Goal: Task Accomplishment & Management: Complete application form

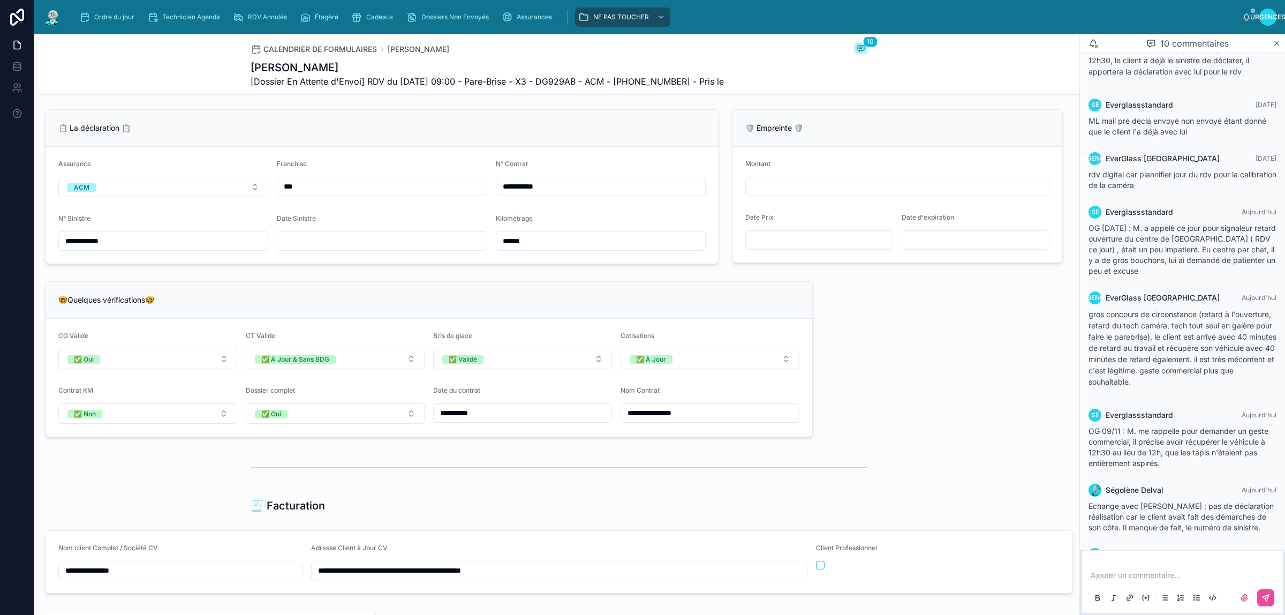
scroll to position [854, 0]
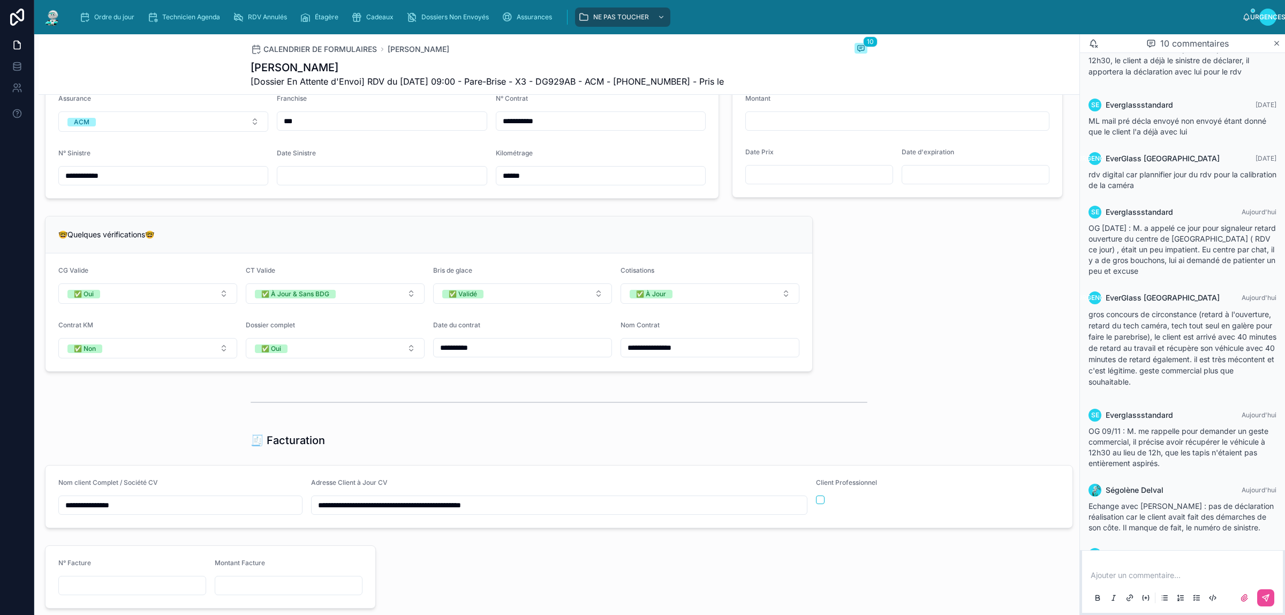
click at [346, 198] on form "**********" at bounding box center [382, 139] width 673 height 117
click at [344, 183] on input "text" at bounding box center [381, 175] width 209 height 15
click at [897, 279] on div "**********" at bounding box center [559, 243] width 1041 height 1979
type input "**********"
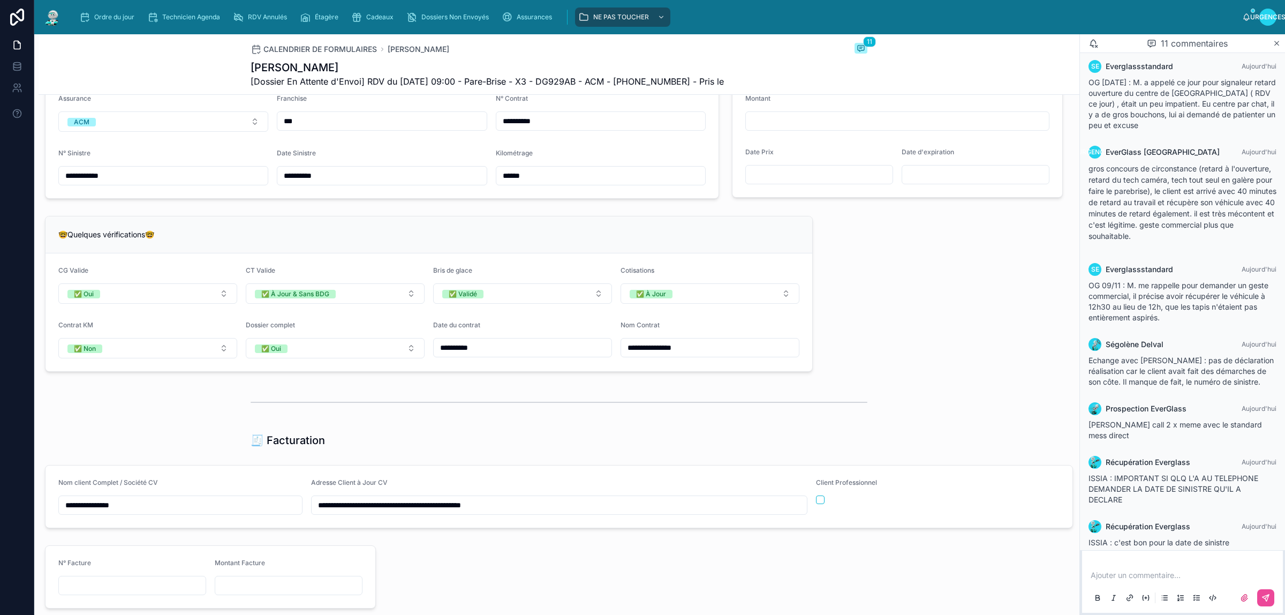
scroll to position [253, 0]
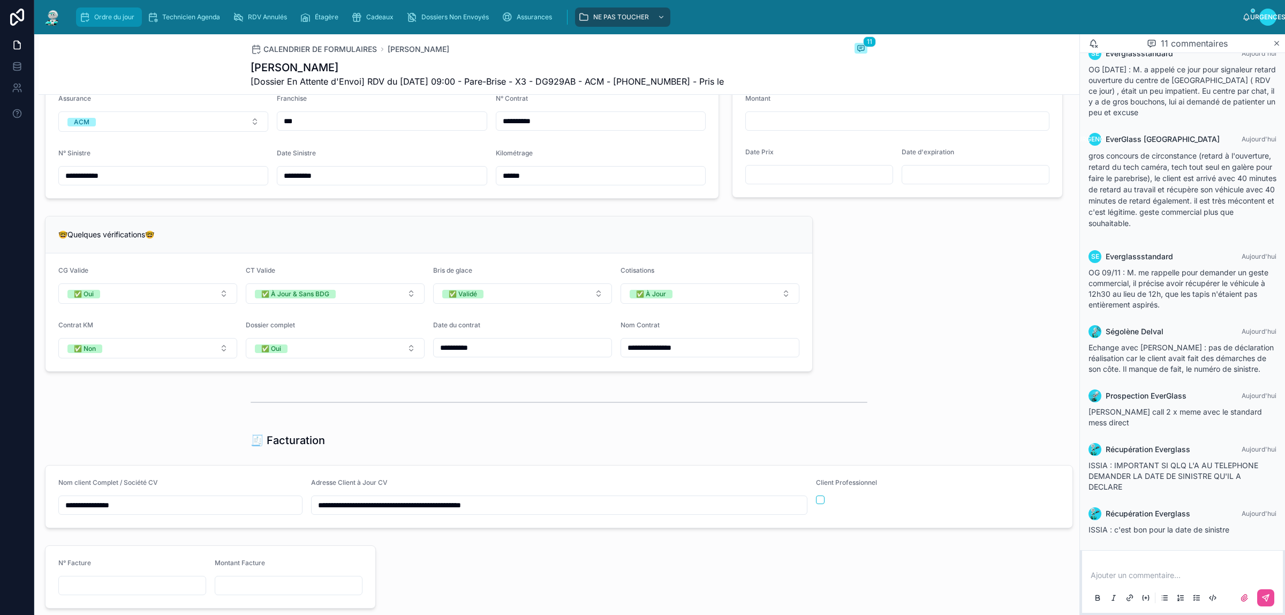
click at [109, 17] on font "Ordre du jour" at bounding box center [114, 17] width 40 height 8
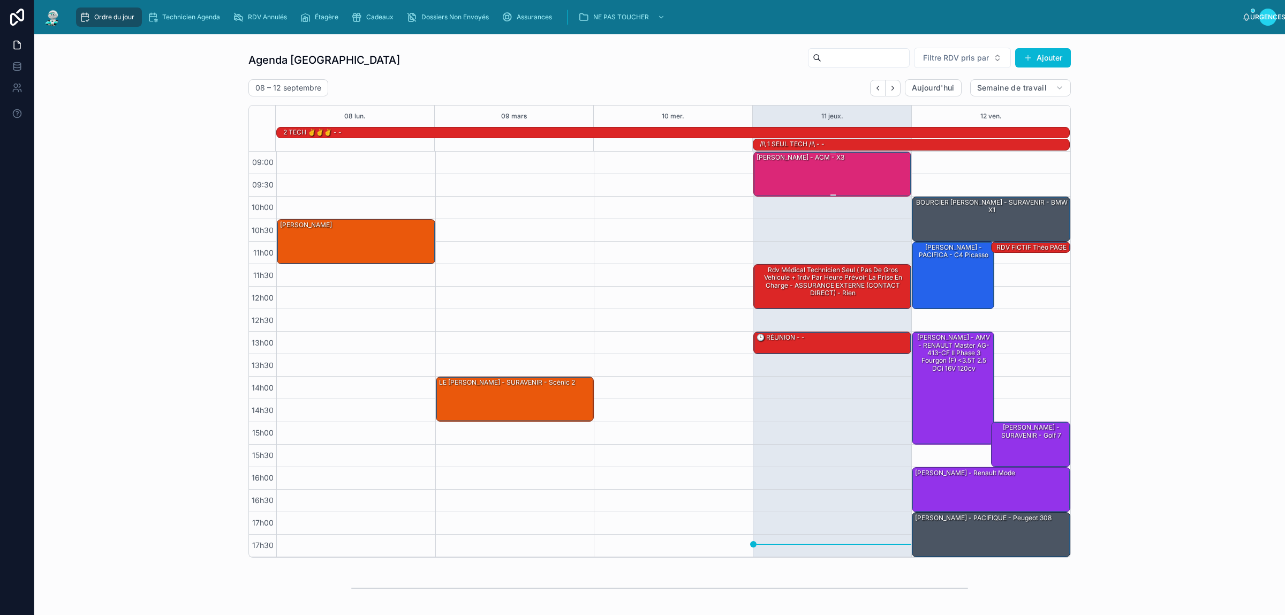
click at [872, 175] on div "[PERSON_NAME] - ACM - X3" at bounding box center [833, 173] width 155 height 43
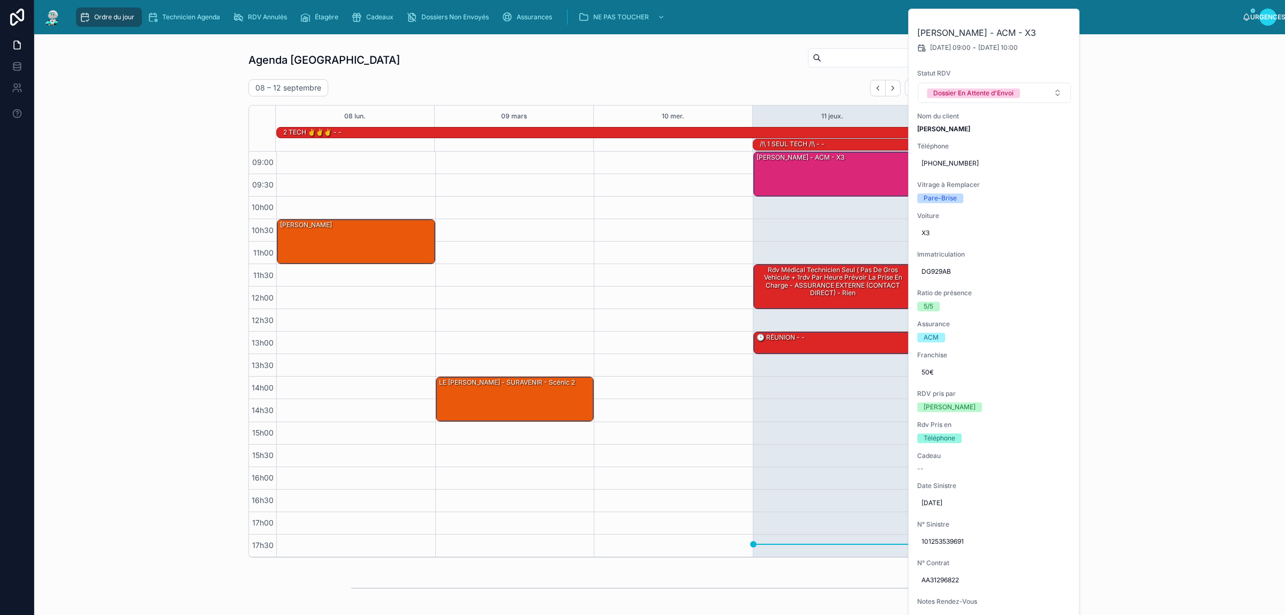
click at [673, 54] on div "Agenda Rennes Filtre RDV pris par [PERSON_NAME]" at bounding box center [659, 60] width 822 height 26
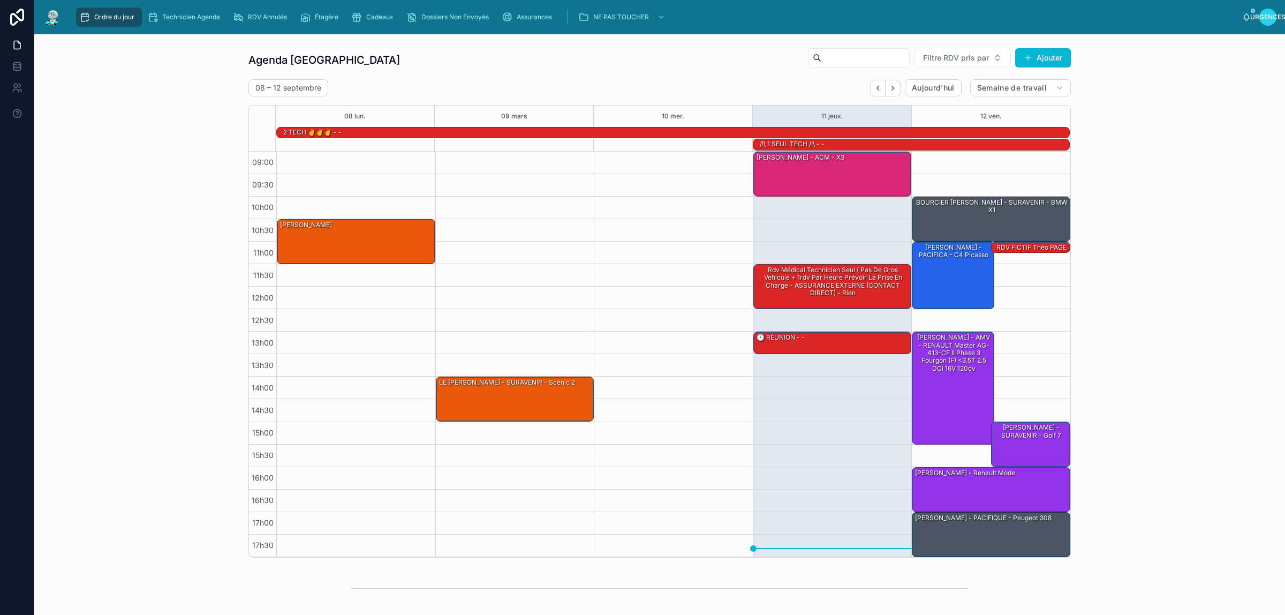
click at [204, 118] on div "Agenda Rennes Filtre RDV pris par Ajouter [DATE] – [DATE] [DATE] Semaine de tra…" at bounding box center [660, 302] width 1234 height 519
click at [1214, 65] on div "Agenda Rennes Filtre RDV pris par Ajouter [DATE] – [DATE] [DATE] Semaine de tra…" at bounding box center [660, 302] width 1234 height 519
click at [169, 81] on div "Agenda Rennes Filtre RDV pris par Ajouter [DATE] – [DATE] [DATE] Semaine de tra…" at bounding box center [660, 302] width 1234 height 519
click at [137, 135] on div "Agenda Rennes Filtre RDV pris par Ajouter [DATE] – [DATE] [DATE] Semaine de tra…" at bounding box center [660, 302] width 1234 height 519
click at [308, 237] on div "[PERSON_NAME]" at bounding box center [356, 241] width 155 height 43
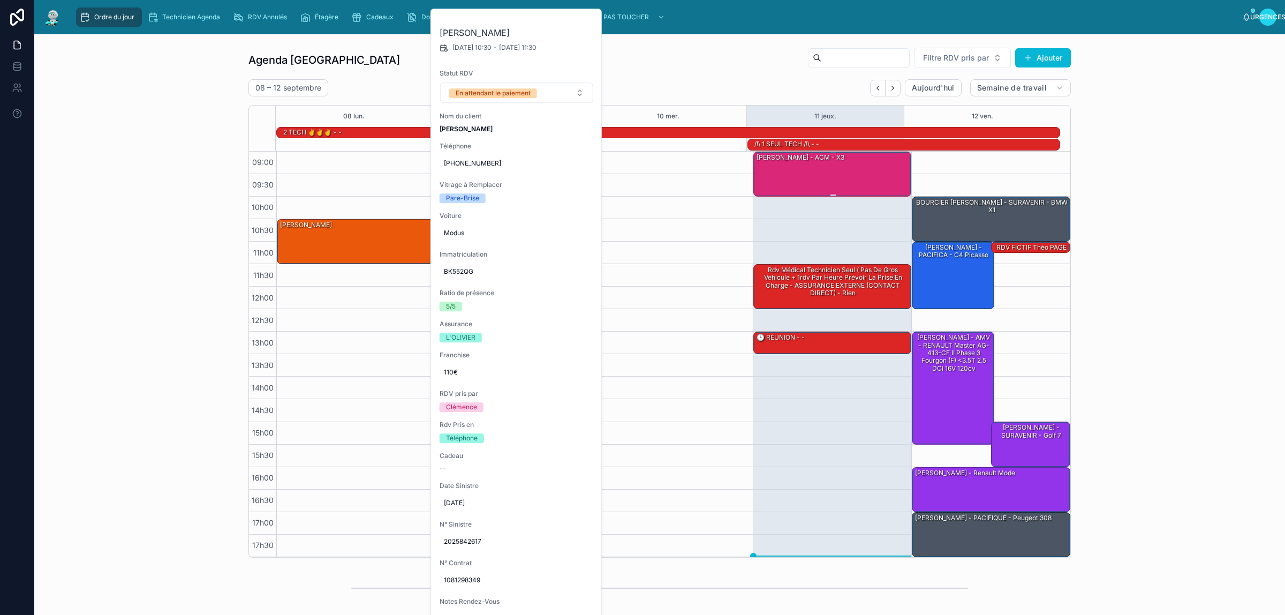
click at [769, 184] on div "[PERSON_NAME] - ACM - X3" at bounding box center [833, 173] width 155 height 43
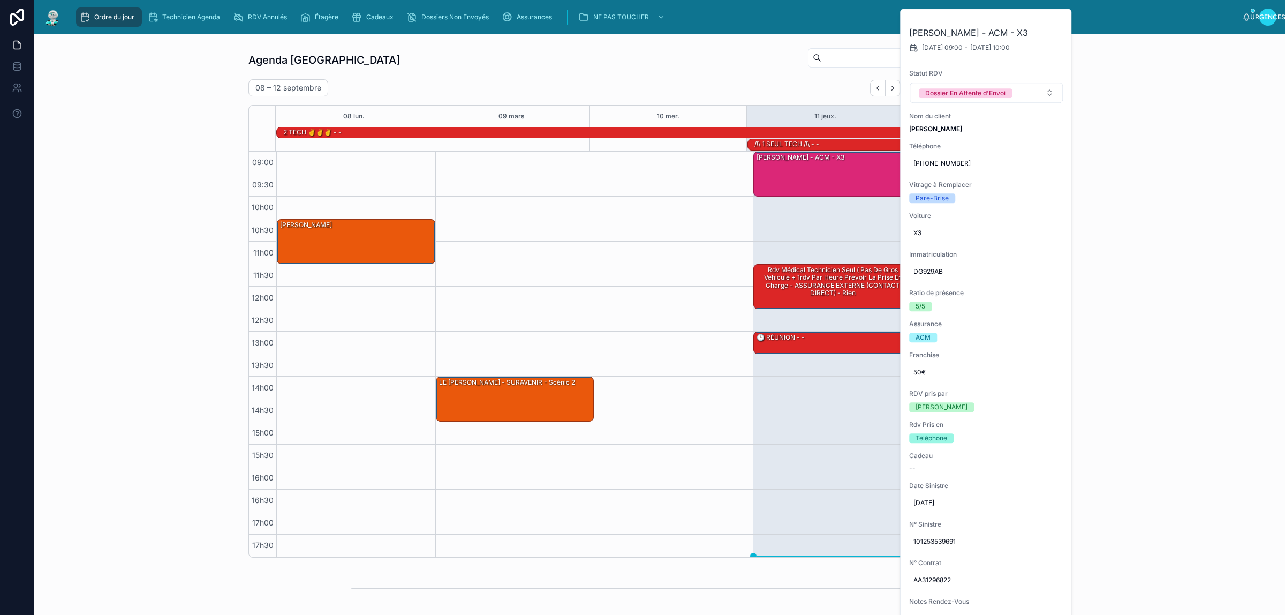
click at [602, 63] on div "Agenda Rennes Filtre RDV pris par [PERSON_NAME]" at bounding box center [659, 60] width 822 height 26
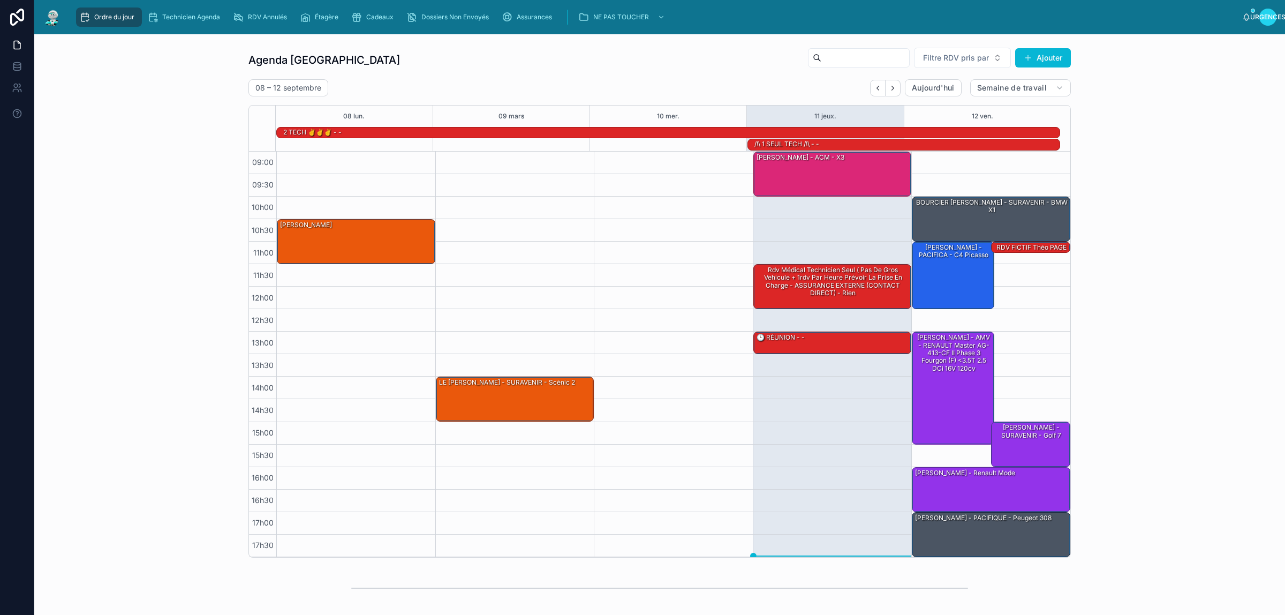
click at [167, 87] on div "Agenda Rennes Filtre RDV pris par Ajouter [DATE] – [DATE] [DATE] Semaine de tra…" at bounding box center [660, 302] width 1234 height 519
